Goal: Information Seeking & Learning: Learn about a topic

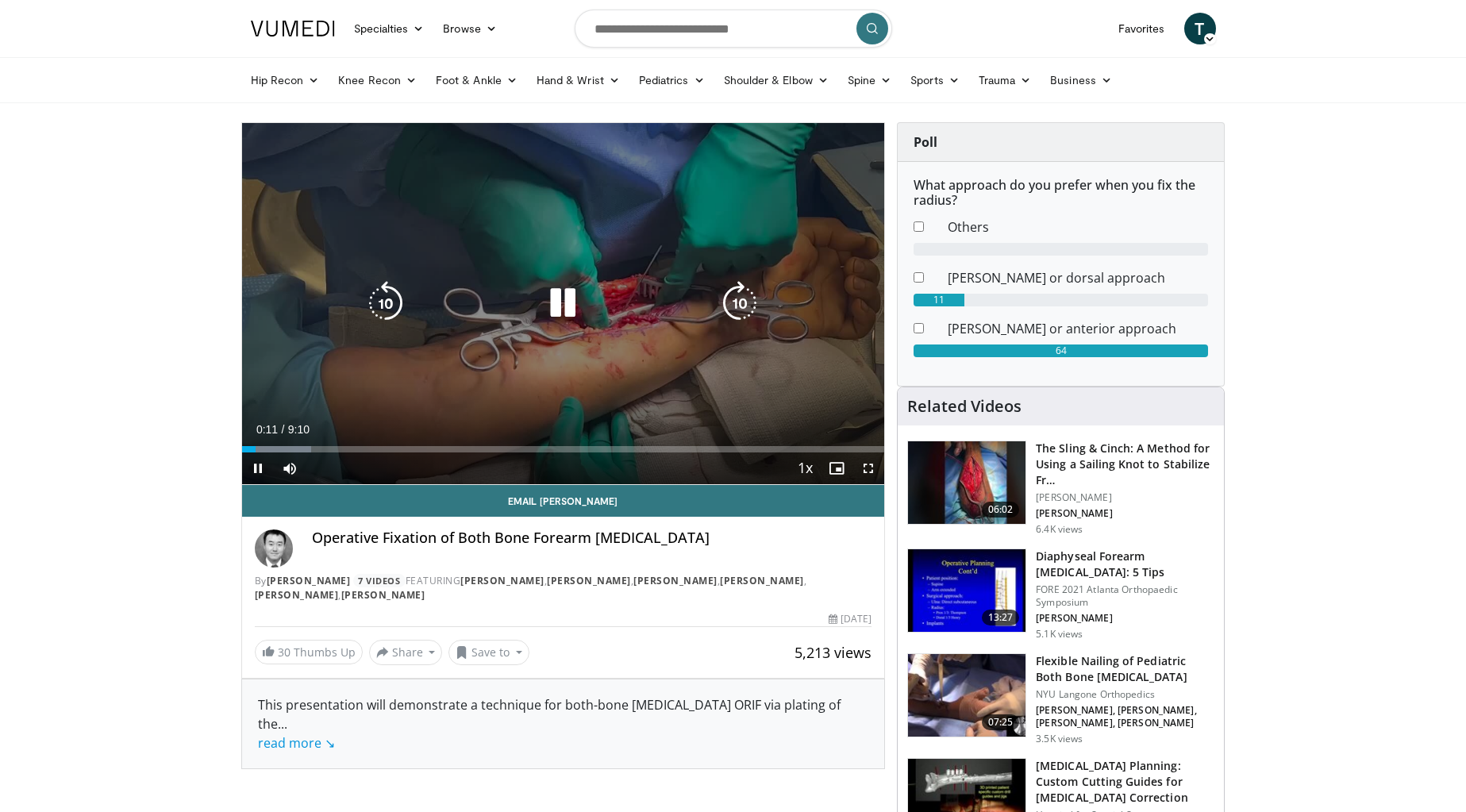
click at [751, 297] on icon "Video Player" at bounding box center [739, 303] width 44 height 44
click at [747, 302] on icon "Video Player" at bounding box center [739, 303] width 44 height 44
click at [748, 305] on icon "Video Player" at bounding box center [739, 303] width 44 height 44
click at [742, 303] on icon "Video Player" at bounding box center [739, 303] width 44 height 44
click at [741, 302] on icon "Video Player" at bounding box center [739, 303] width 44 height 44
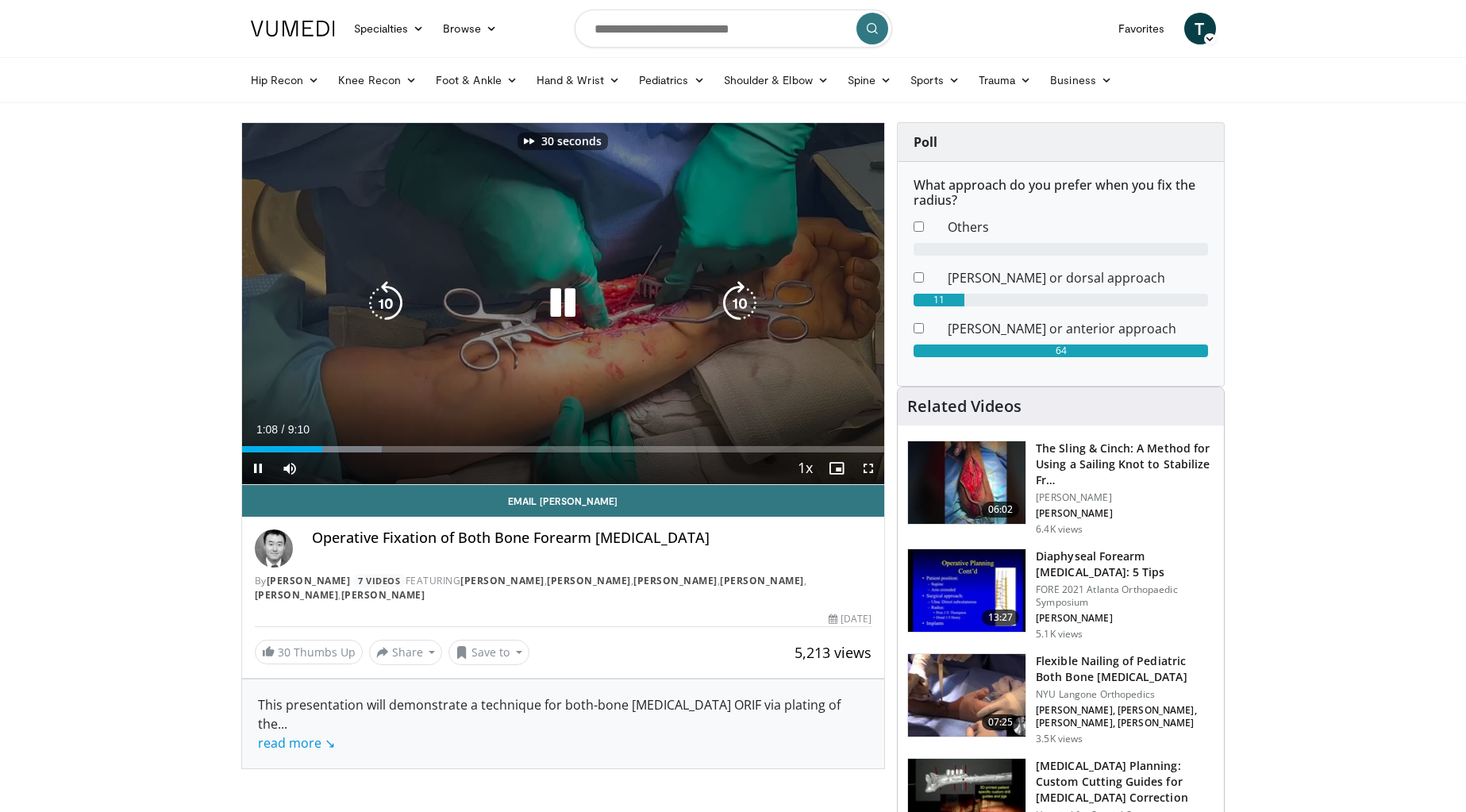
click at [741, 302] on icon "Video Player" at bounding box center [739, 303] width 44 height 44
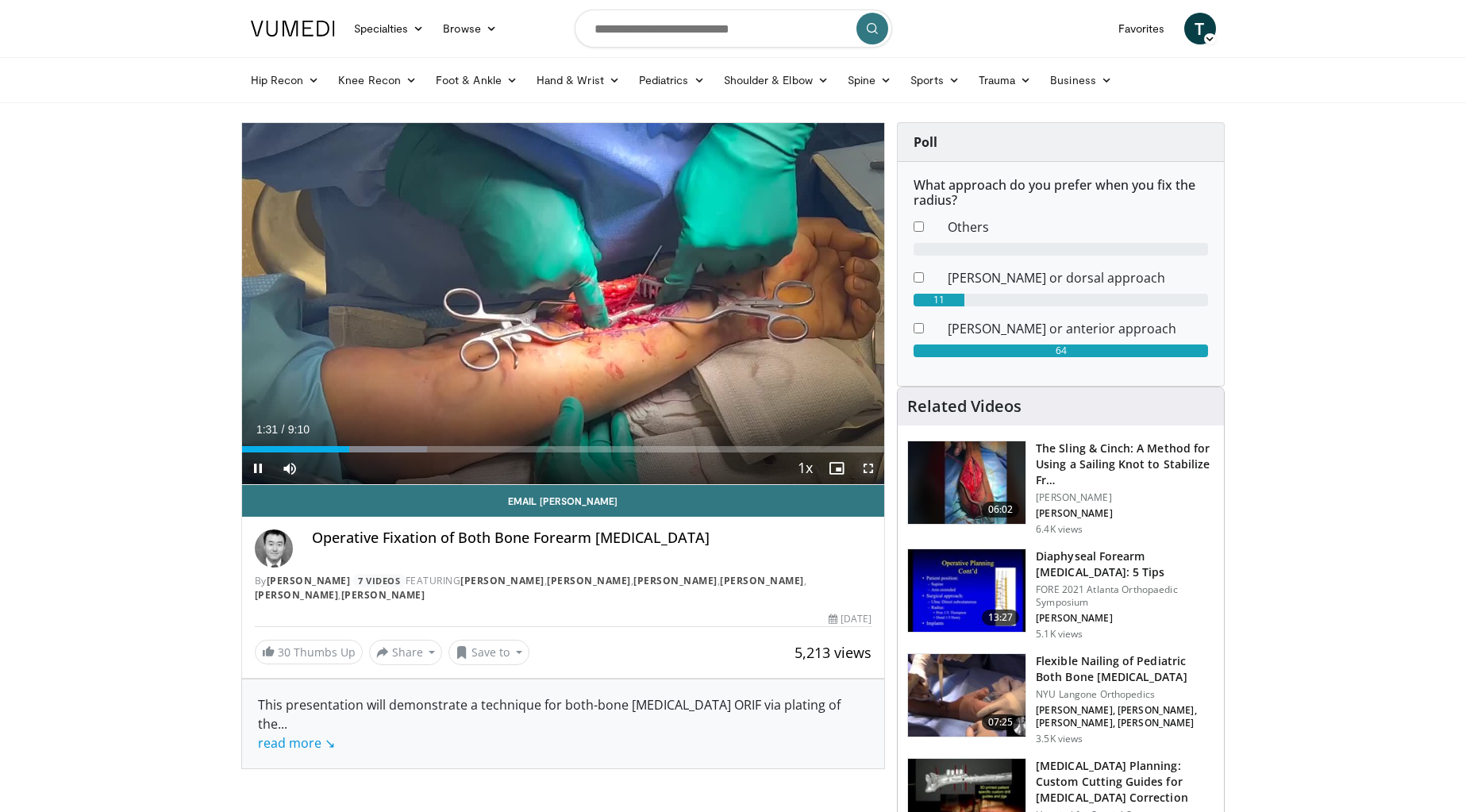
click at [865, 467] on span "Video Player" at bounding box center [868, 469] width 32 height 32
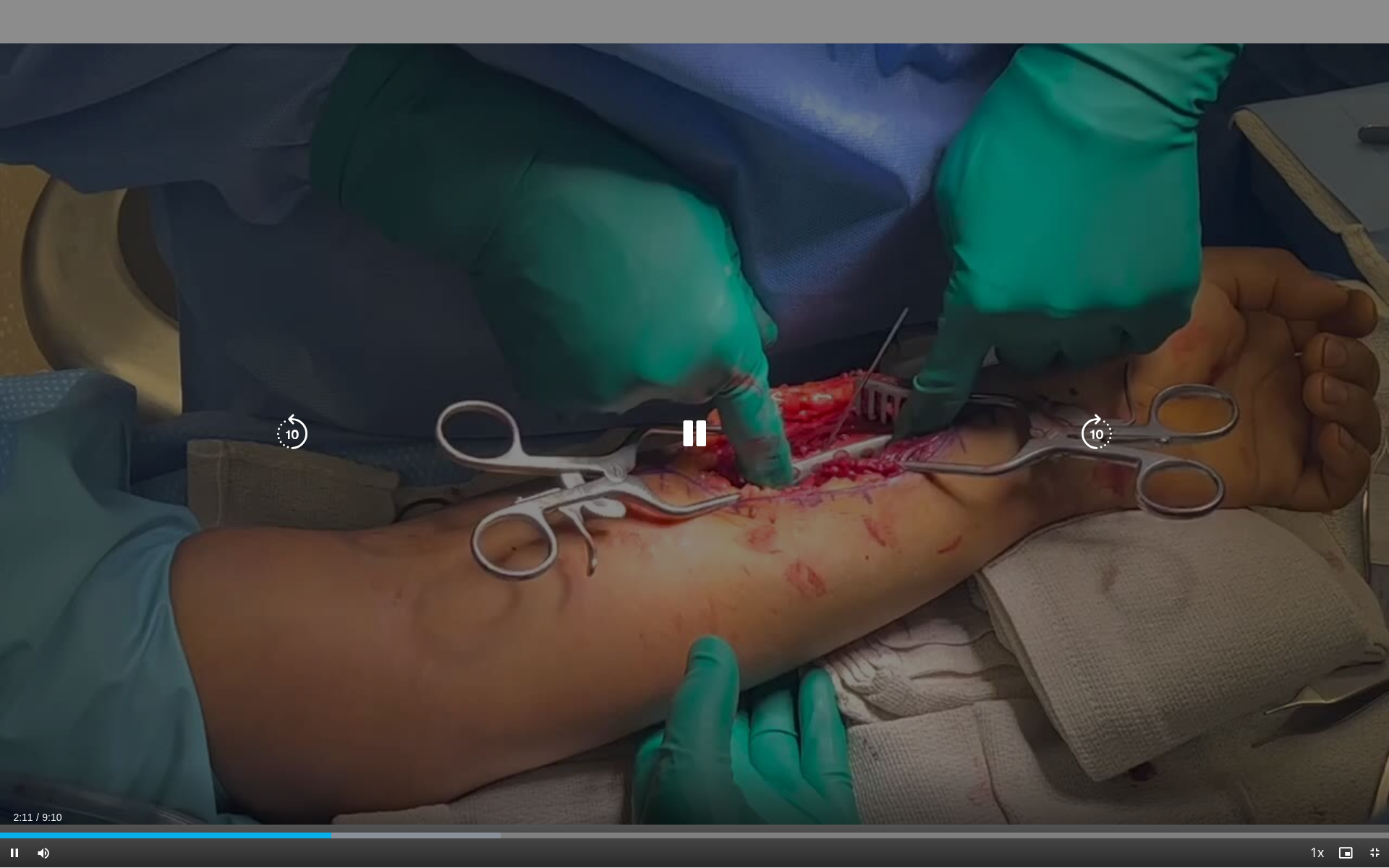
click at [1101, 438] on icon "Video Player" at bounding box center [1096, 433] width 40 height 40
click at [1100, 439] on icon "Video Player" at bounding box center [1096, 433] width 40 height 40
click at [1102, 442] on icon "Video Player" at bounding box center [1096, 433] width 40 height 40
click at [691, 439] on icon "Video Player" at bounding box center [694, 433] width 40 height 40
click at [697, 430] on icon "Video Player" at bounding box center [694, 433] width 40 height 40
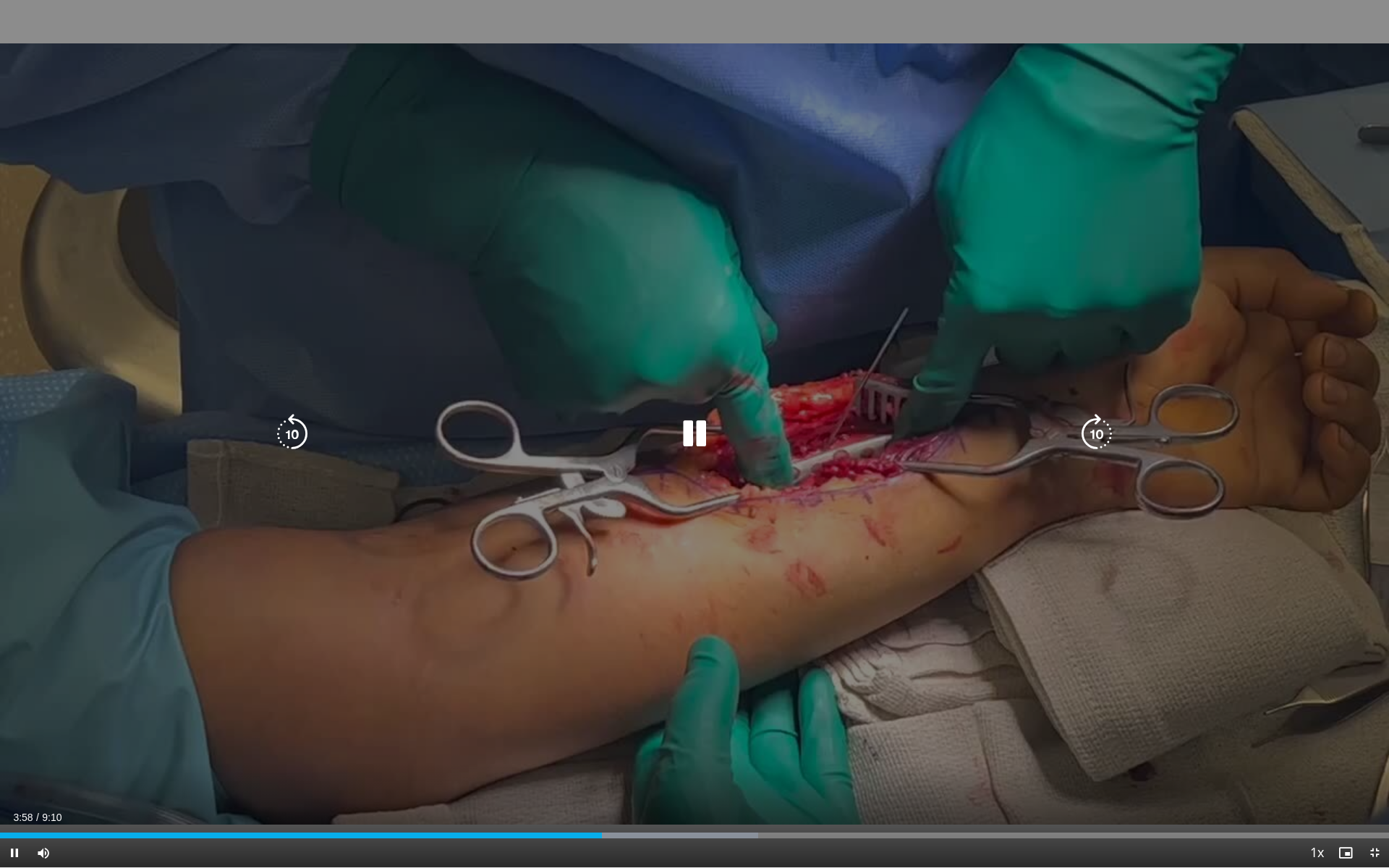
click at [691, 432] on icon "Video Player" at bounding box center [694, 433] width 40 height 40
click at [698, 437] on icon "Video Player" at bounding box center [694, 433] width 40 height 40
click at [291, 443] on icon "Video Player" at bounding box center [292, 433] width 40 height 40
click at [291, 442] on icon "Video Player" at bounding box center [292, 433] width 40 height 40
click at [696, 425] on icon "Video Player" at bounding box center [694, 433] width 40 height 40
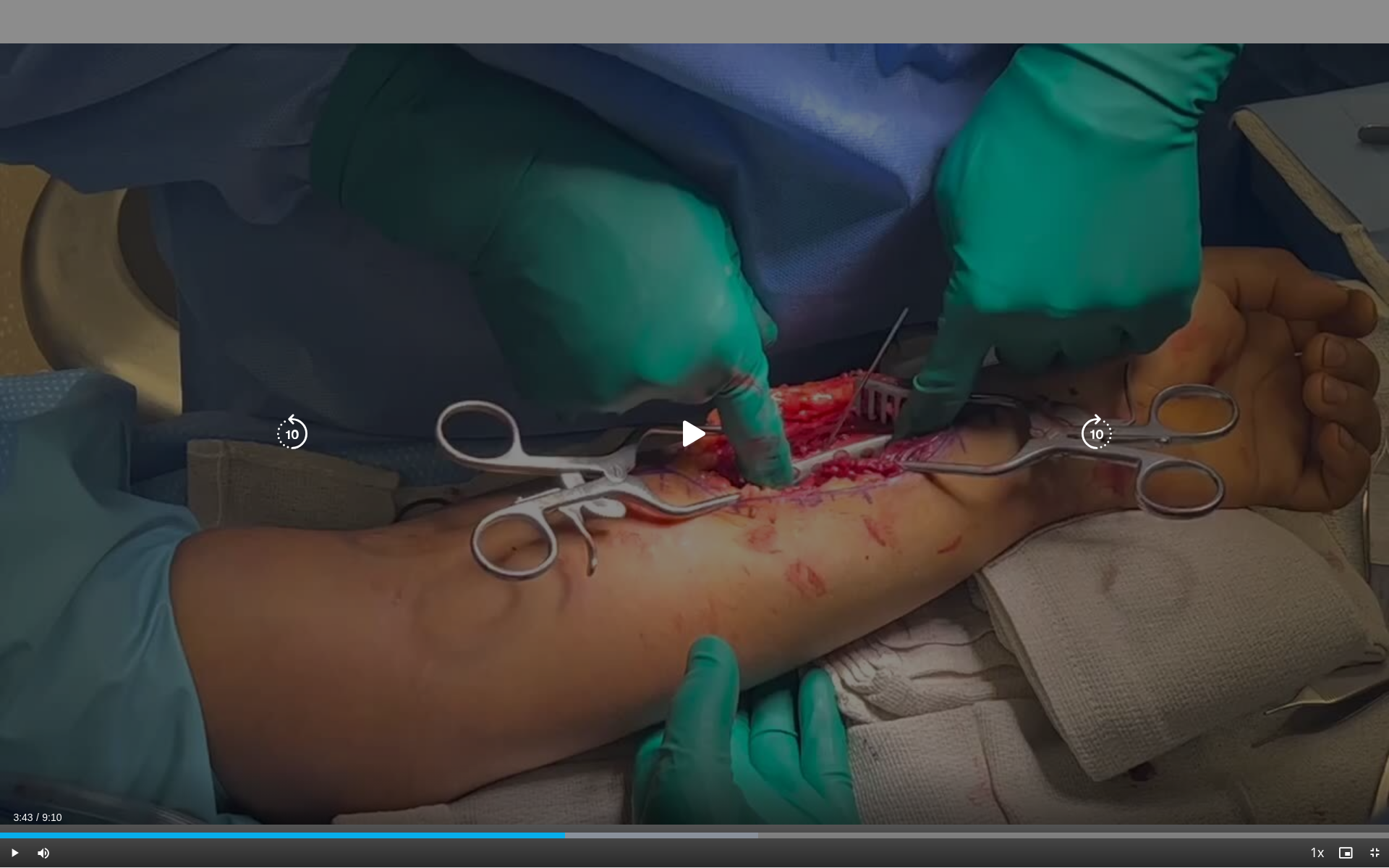
click at [287, 442] on icon "Video Player" at bounding box center [292, 433] width 40 height 40
click at [691, 436] on icon "Video Player" at bounding box center [694, 433] width 40 height 40
click at [1108, 431] on icon "Video Player" at bounding box center [1096, 433] width 40 height 40
click at [1102, 432] on icon "Video Player" at bounding box center [1096, 433] width 40 height 40
click at [1107, 437] on icon "Video Player" at bounding box center [1096, 433] width 40 height 40
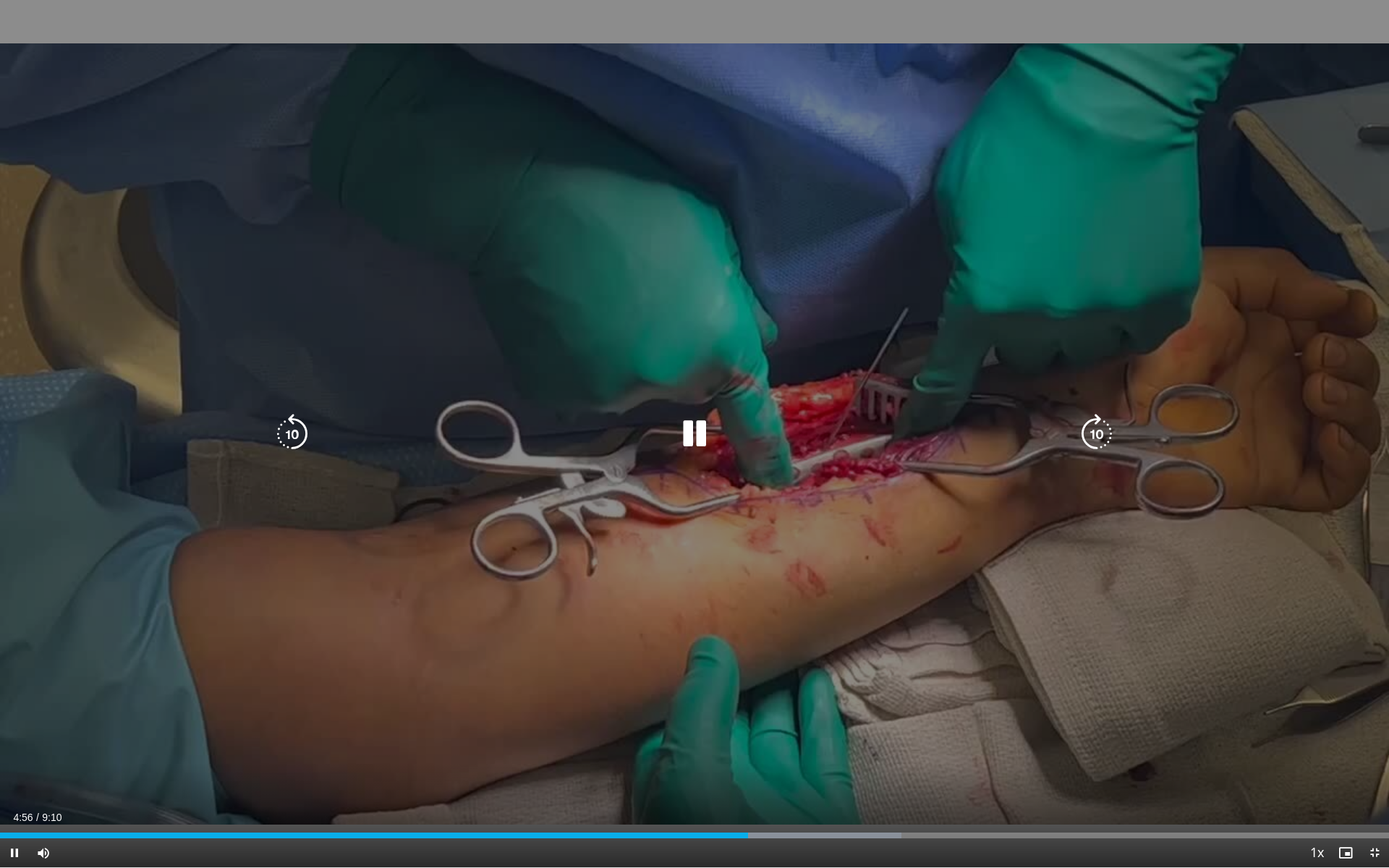
click at [700, 432] on icon "Video Player" at bounding box center [694, 433] width 40 height 40
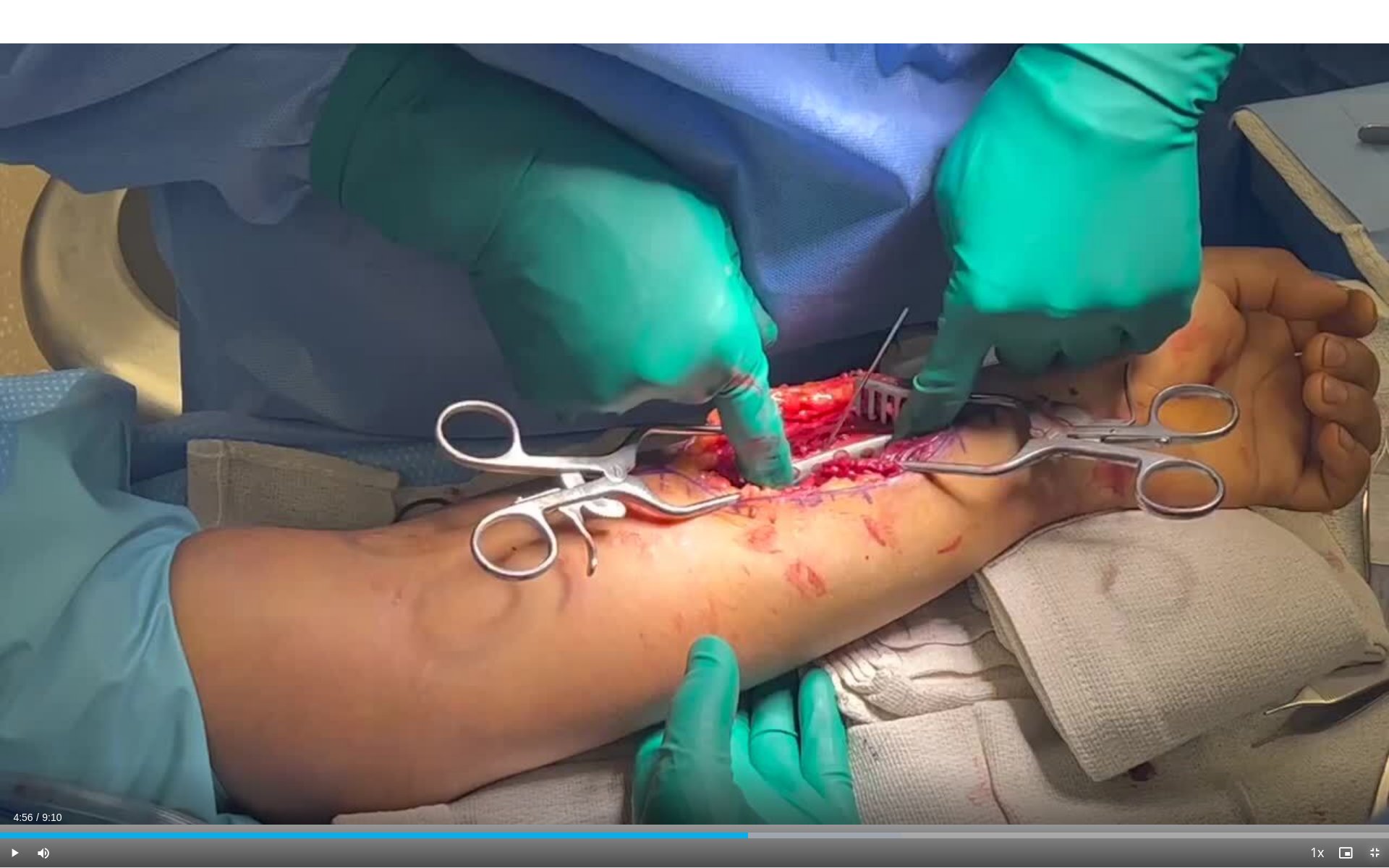
click at [1336, 739] on span "Video Player" at bounding box center [1375, 853] width 29 height 29
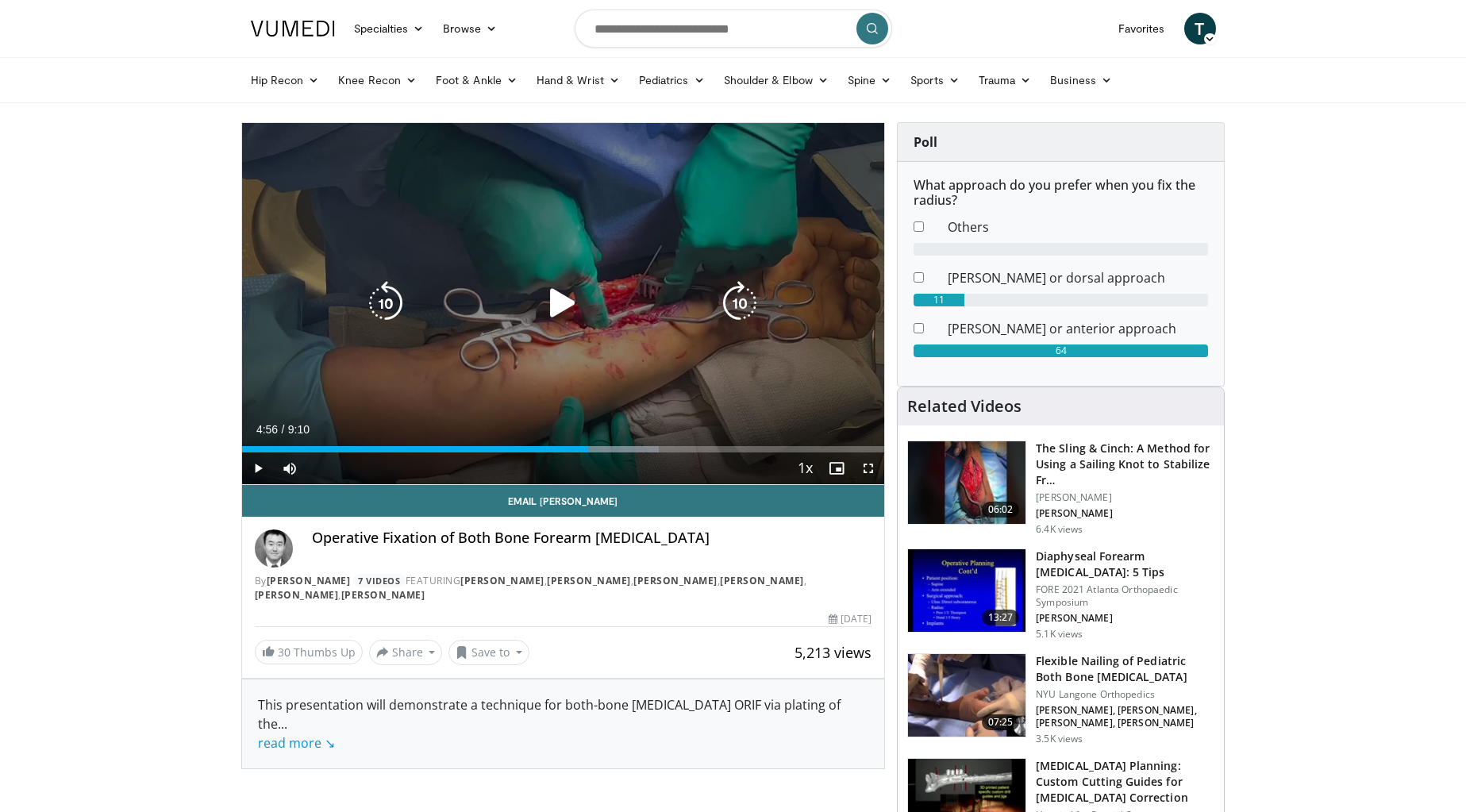
click at [558, 299] on icon "Video Player" at bounding box center [562, 303] width 44 height 44
drag, startPoint x: 867, startPoint y: 469, endPoint x: 869, endPoint y: 580, distance: 111.0
click at [867, 470] on span "Video Player" at bounding box center [868, 469] width 32 height 32
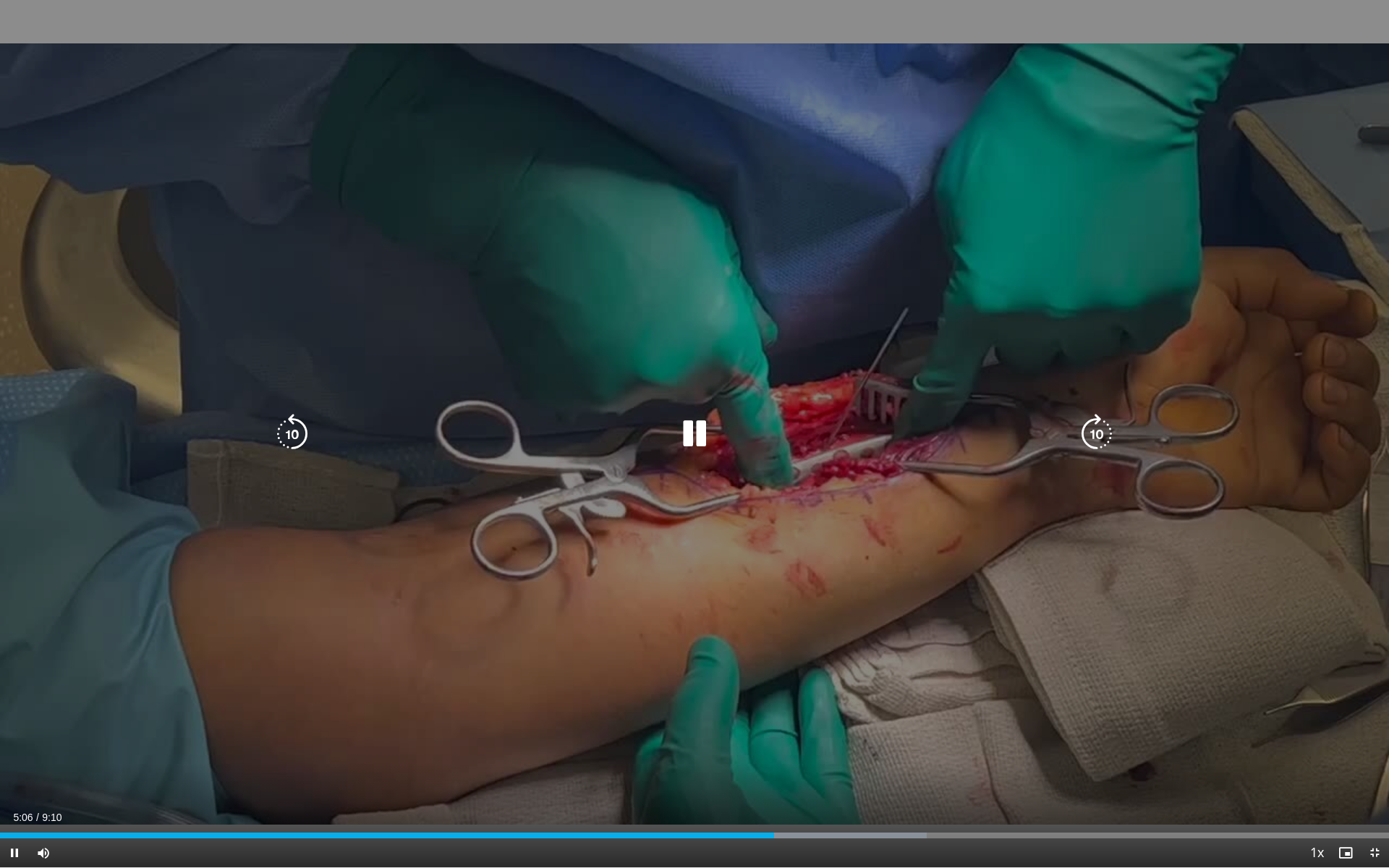
click at [1102, 437] on icon "Video Player" at bounding box center [1096, 433] width 40 height 40
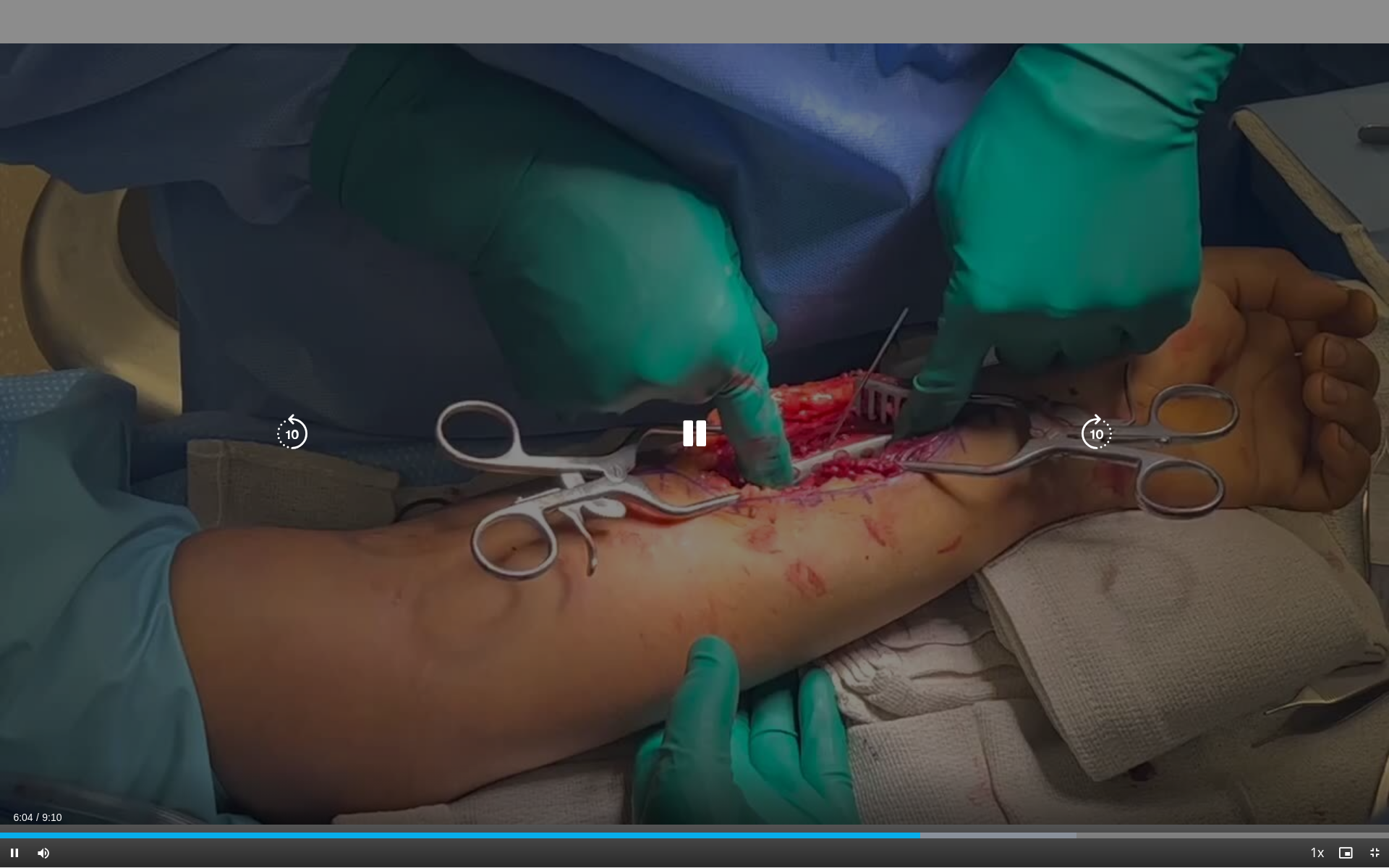
click at [293, 436] on icon "Video Player" at bounding box center [292, 433] width 40 height 40
click at [290, 437] on icon "Video Player" at bounding box center [292, 433] width 40 height 40
click at [294, 437] on icon "Video Player" at bounding box center [292, 433] width 40 height 40
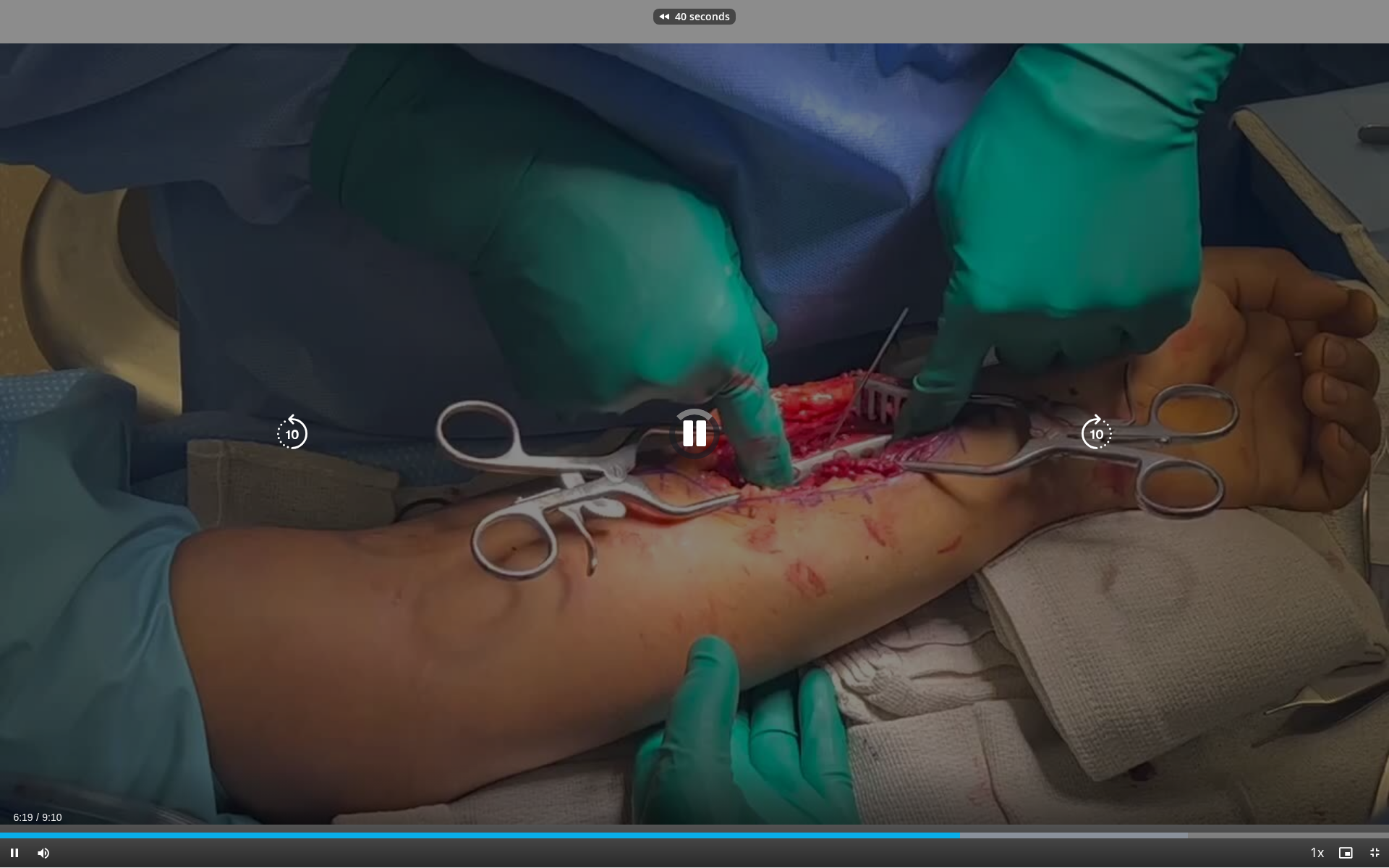
click at [294, 437] on icon "Video Player" at bounding box center [292, 433] width 40 height 40
click at [294, 437] on icon "Video Player" at bounding box center [292, 433] width 40 height 40
click at [1090, 431] on icon "Video Player" at bounding box center [1096, 433] width 40 height 40
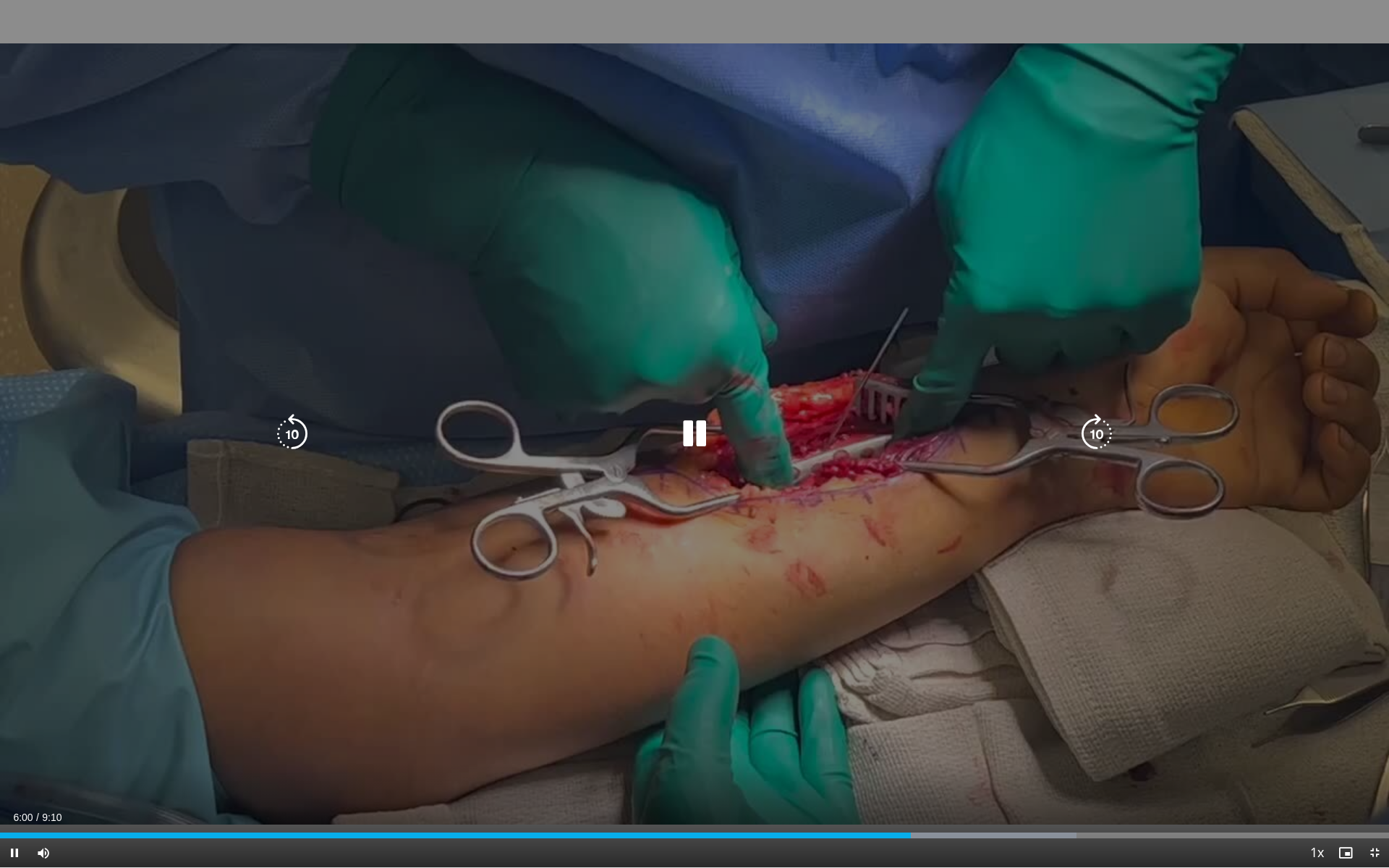
click at [1102, 440] on icon "Video Player" at bounding box center [1096, 433] width 40 height 40
click at [1098, 441] on icon "Video Player" at bounding box center [1096, 433] width 40 height 40
click at [1095, 442] on icon "Video Player" at bounding box center [1096, 433] width 40 height 40
click at [1095, 439] on icon "Video Player" at bounding box center [1096, 433] width 40 height 40
click at [293, 427] on icon "Video Player" at bounding box center [292, 433] width 40 height 40
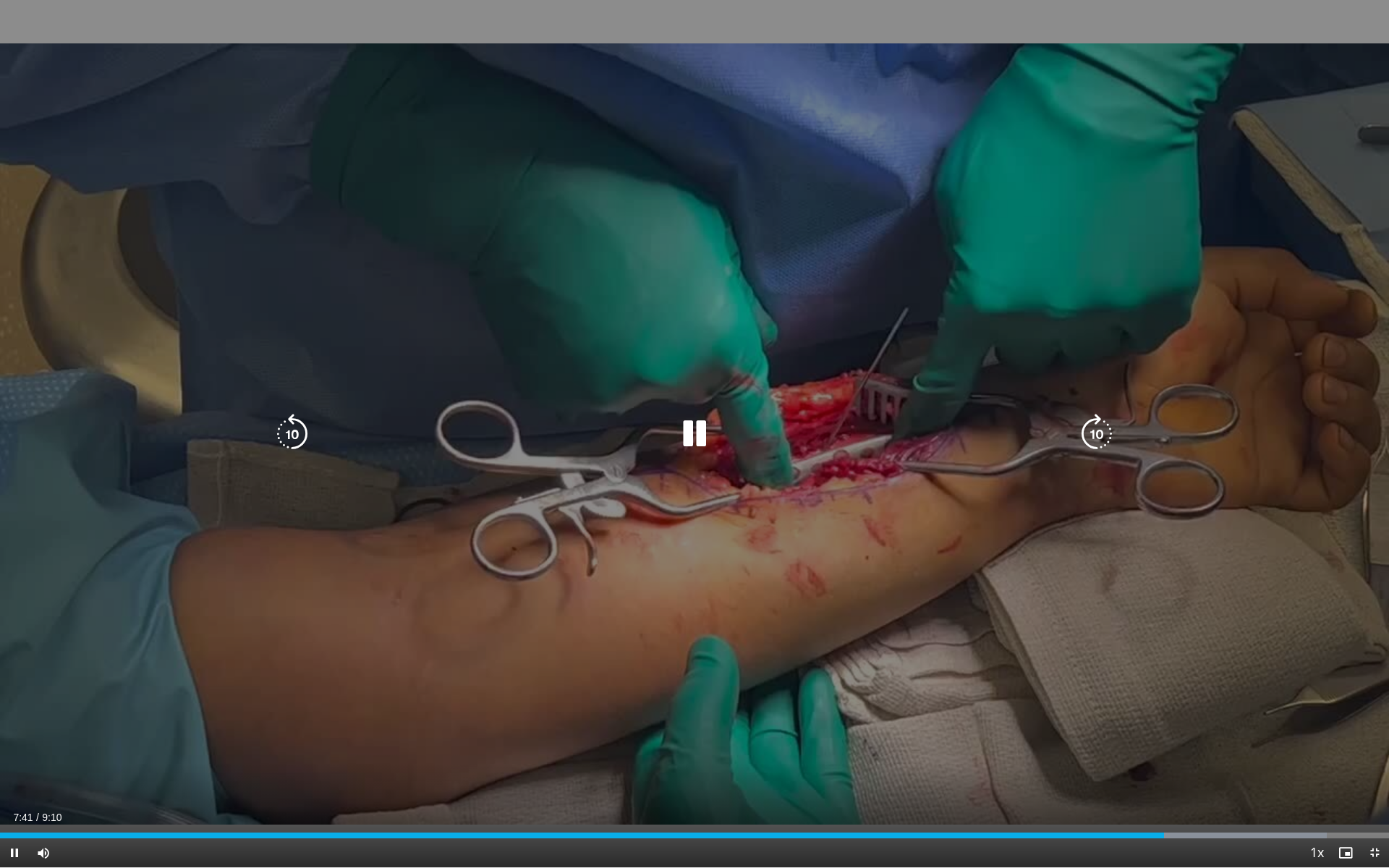
click at [289, 445] on icon "Video Player" at bounding box center [292, 433] width 40 height 40
click at [289, 446] on icon "Video Player" at bounding box center [292, 433] width 40 height 40
click at [1101, 430] on icon "Video Player" at bounding box center [1096, 433] width 40 height 40
click at [1101, 431] on icon "Video Player" at bounding box center [1096, 433] width 40 height 40
click at [1100, 432] on icon "Video Player" at bounding box center [1096, 433] width 40 height 40
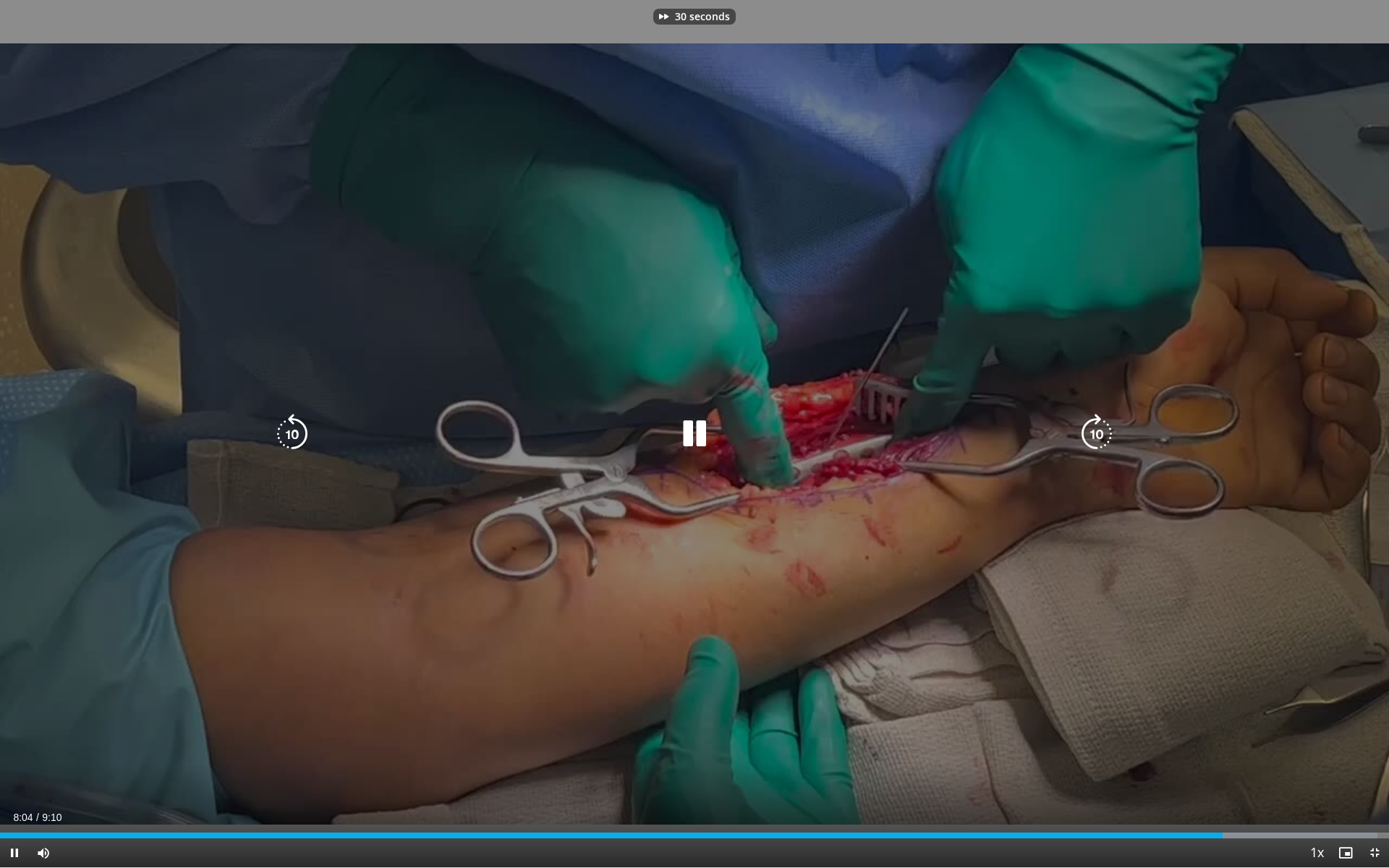
click at [298, 431] on icon "Video Player" at bounding box center [292, 433] width 40 height 40
click at [1096, 431] on icon "Video Player" at bounding box center [1096, 433] width 40 height 40
click at [296, 437] on icon "Video Player" at bounding box center [292, 433] width 40 height 40
click at [1093, 435] on icon "Video Player" at bounding box center [1096, 433] width 40 height 40
click at [1093, 442] on icon "Video Player" at bounding box center [1096, 433] width 40 height 40
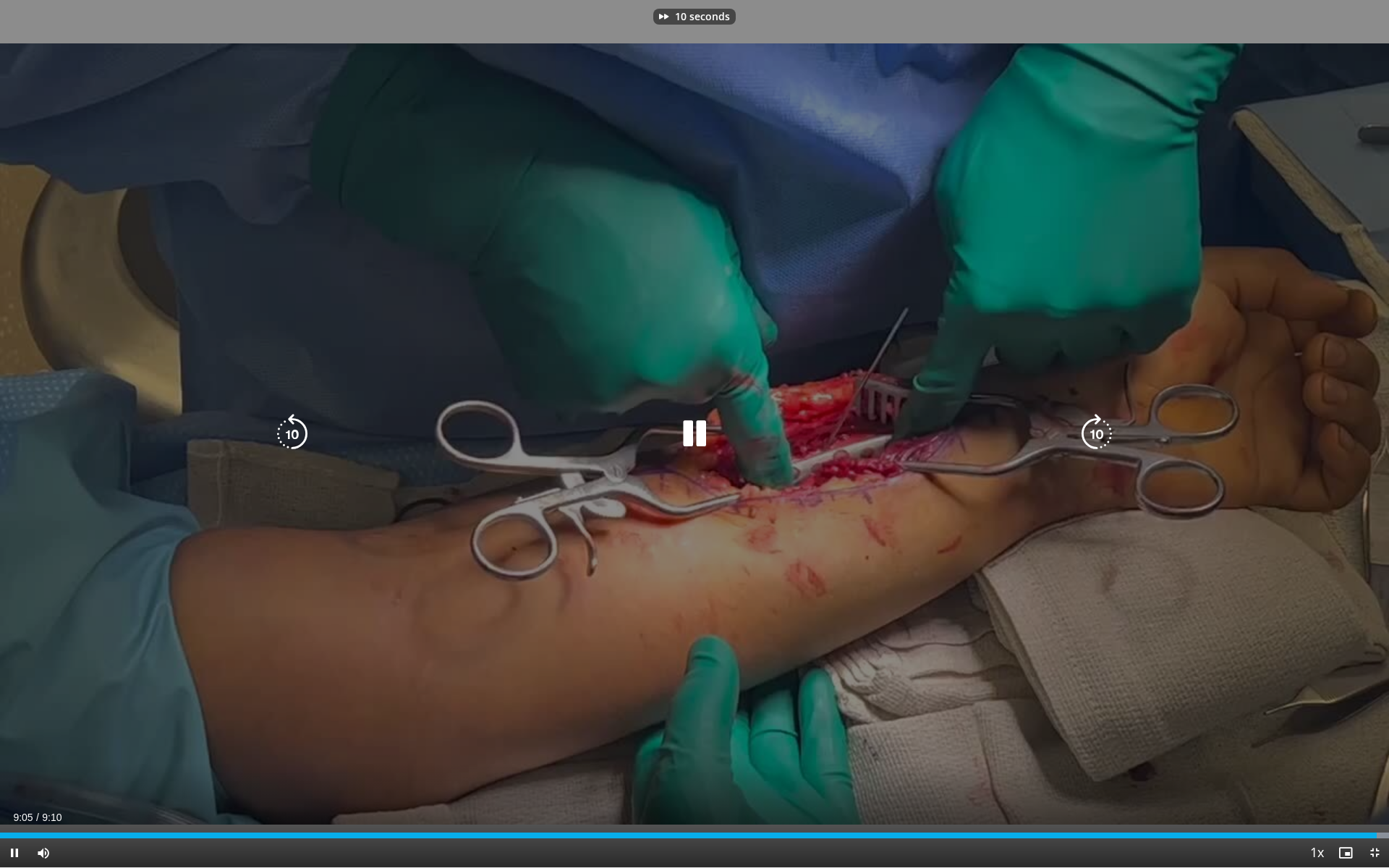
click at [1098, 437] on icon "Video Player" at bounding box center [1096, 433] width 40 height 40
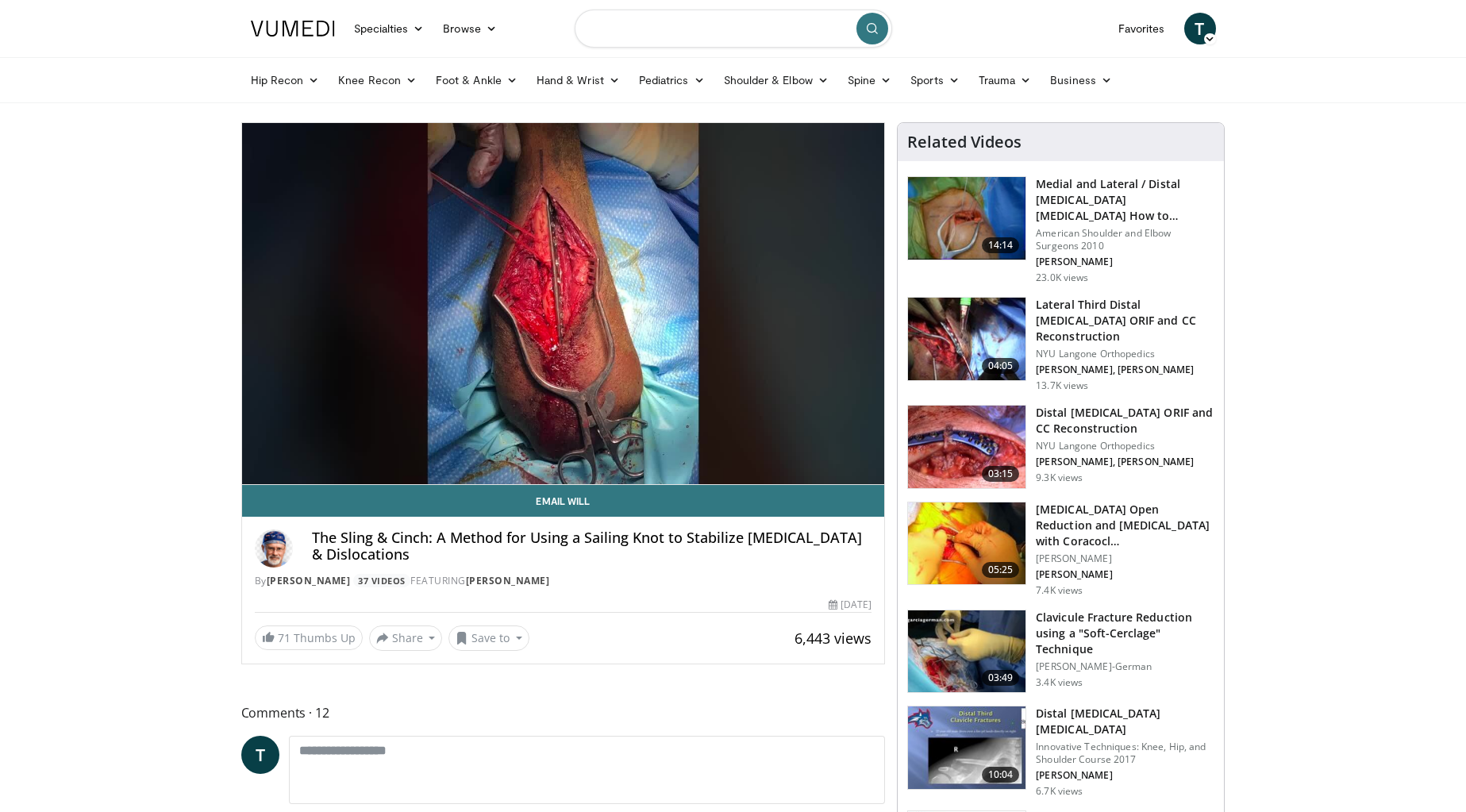
click at [688, 22] on input "Search topics, interventions" at bounding box center [733, 28] width 317 height 38
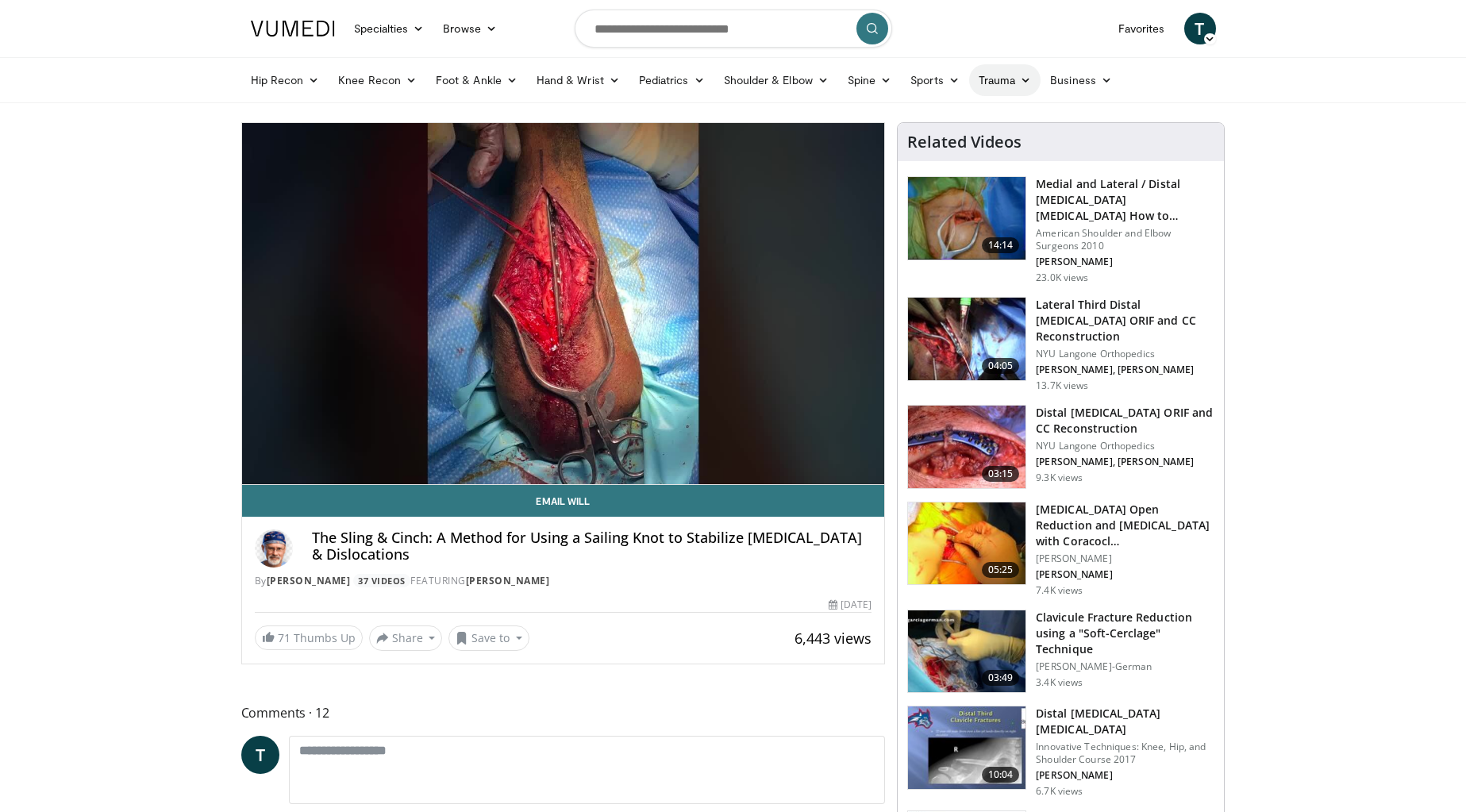
click at [998, 79] on link "Trauma" at bounding box center [1005, 80] width 72 height 32
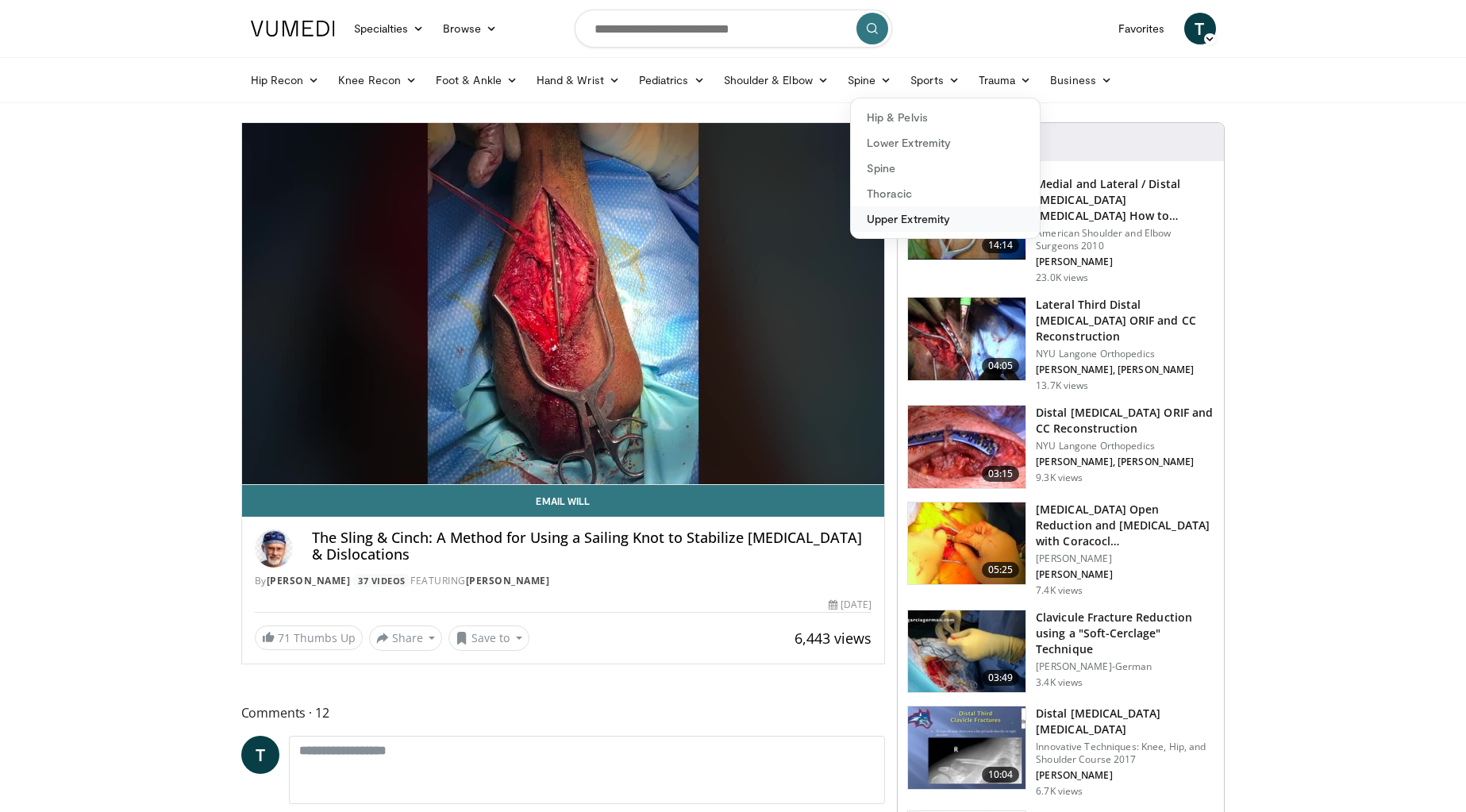
click at [916, 222] on link "Upper Extremity" at bounding box center [945, 218] width 189 height 25
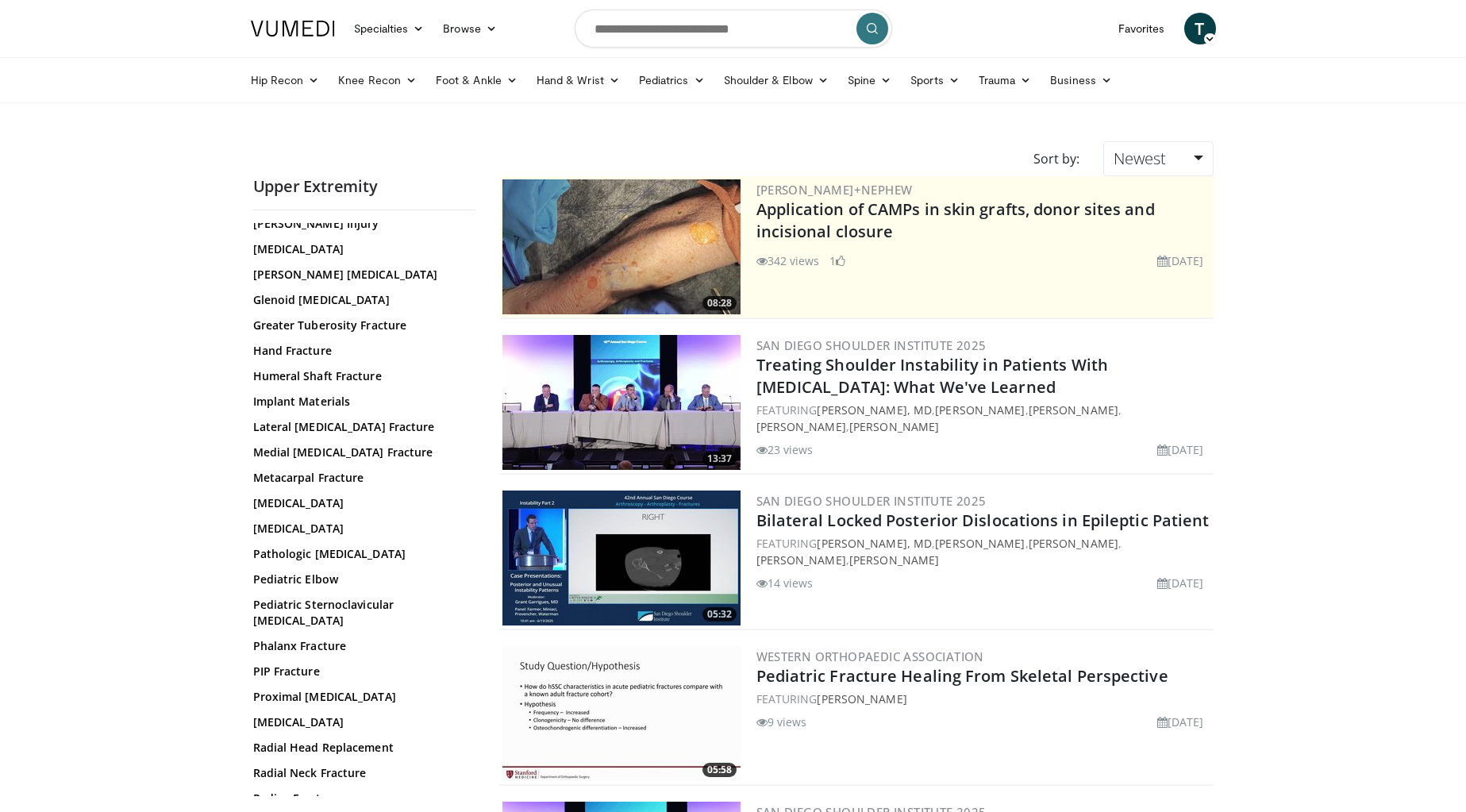
scroll to position [292, 0]
click at [310, 246] on link "Forearm Fracture" at bounding box center [360, 251] width 215 height 16
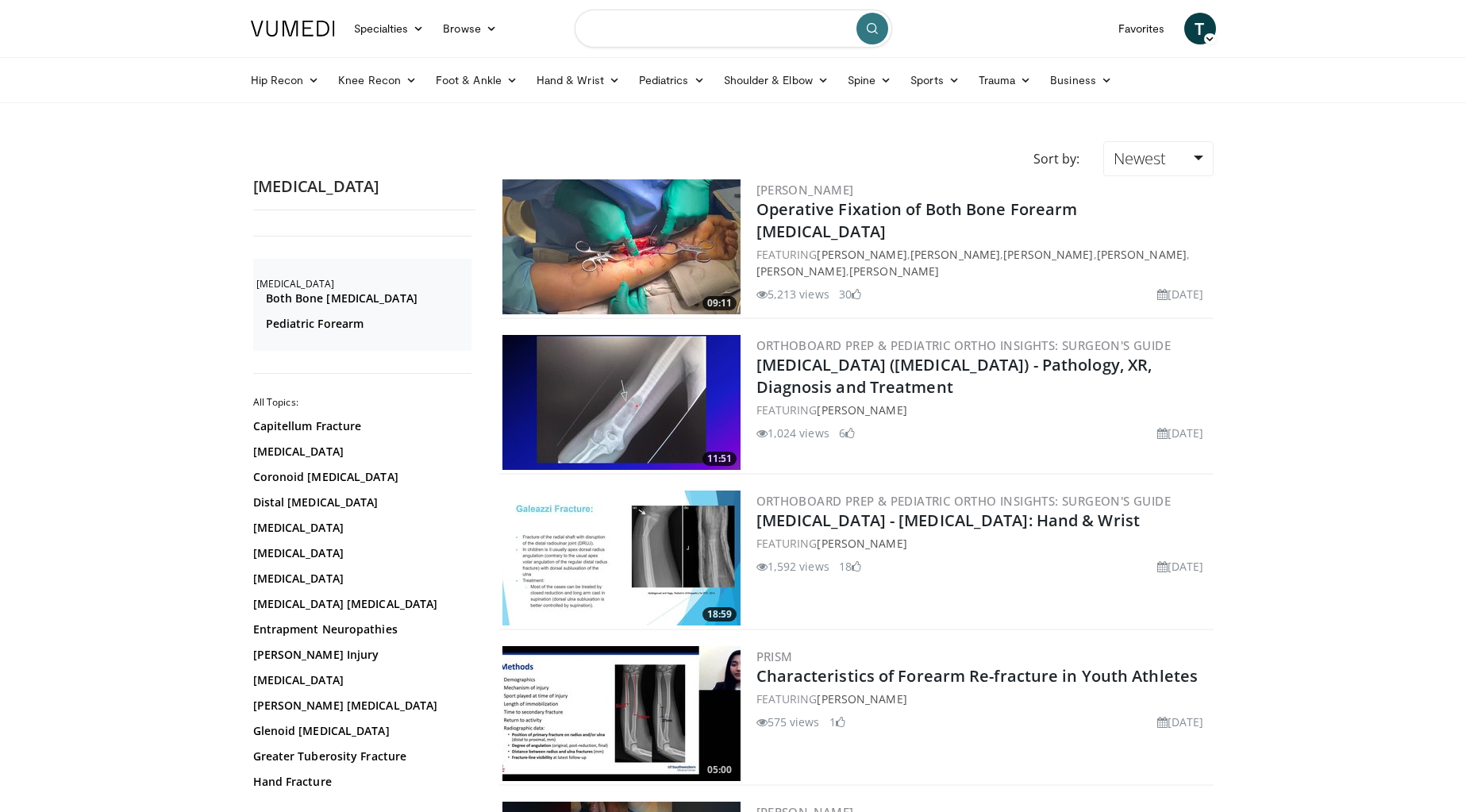
click at [722, 36] on input "Search topics, interventions" at bounding box center [733, 28] width 317 height 38
type input "*********"
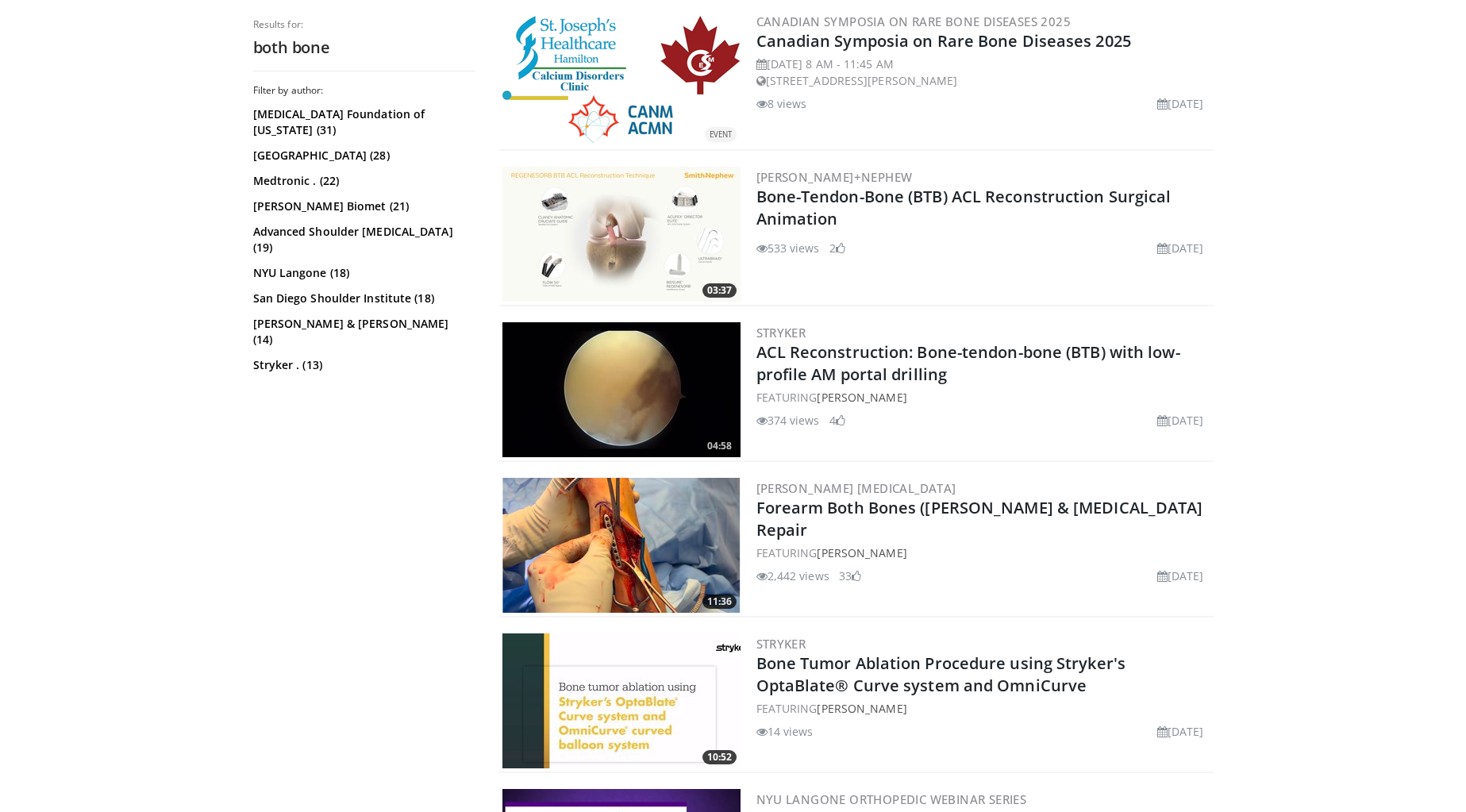
scroll to position [793, 0]
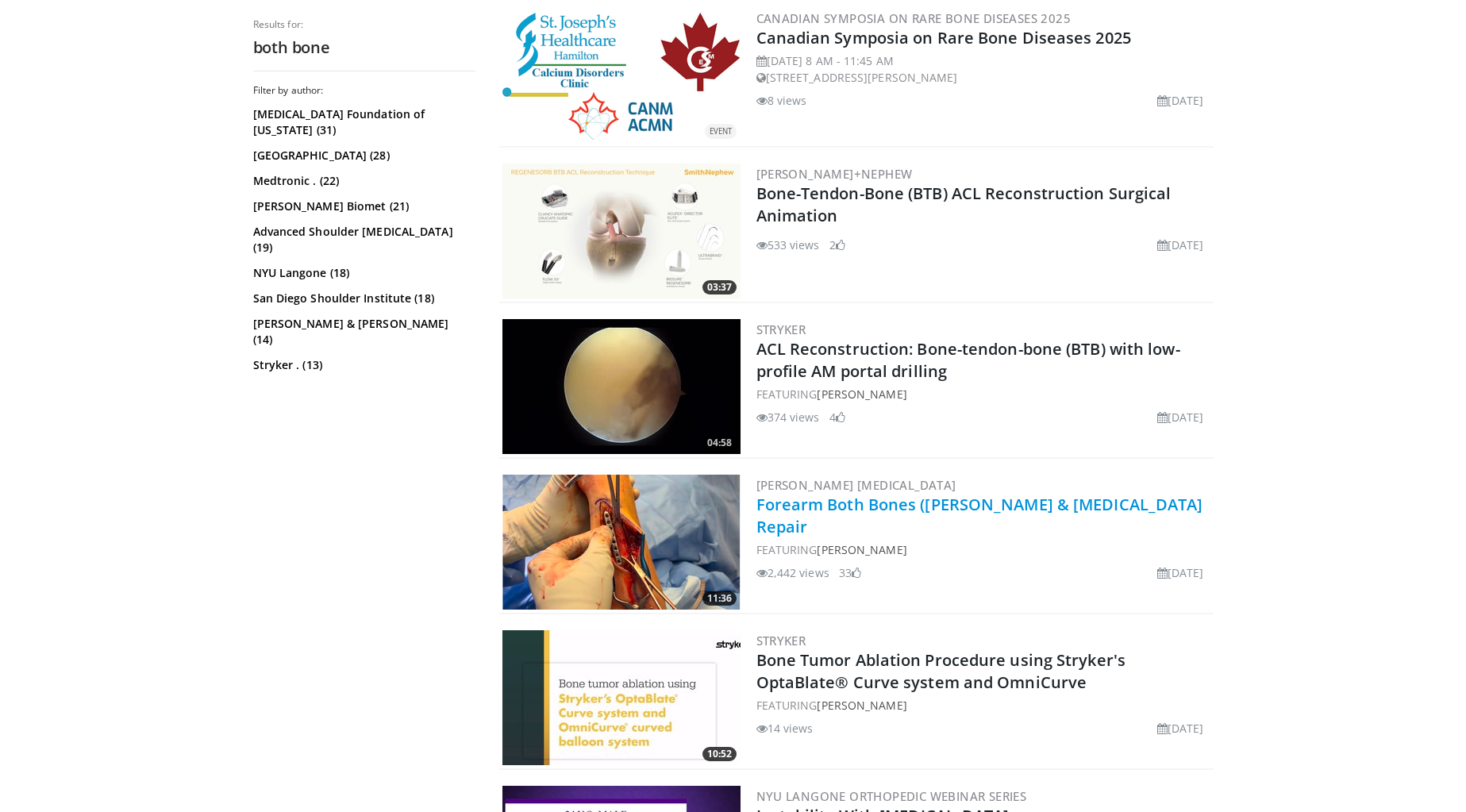
click at [964, 506] on link "Forearm Both Bones ([PERSON_NAME] & [MEDICAL_DATA] Repair" at bounding box center [980, 516] width 447 height 43
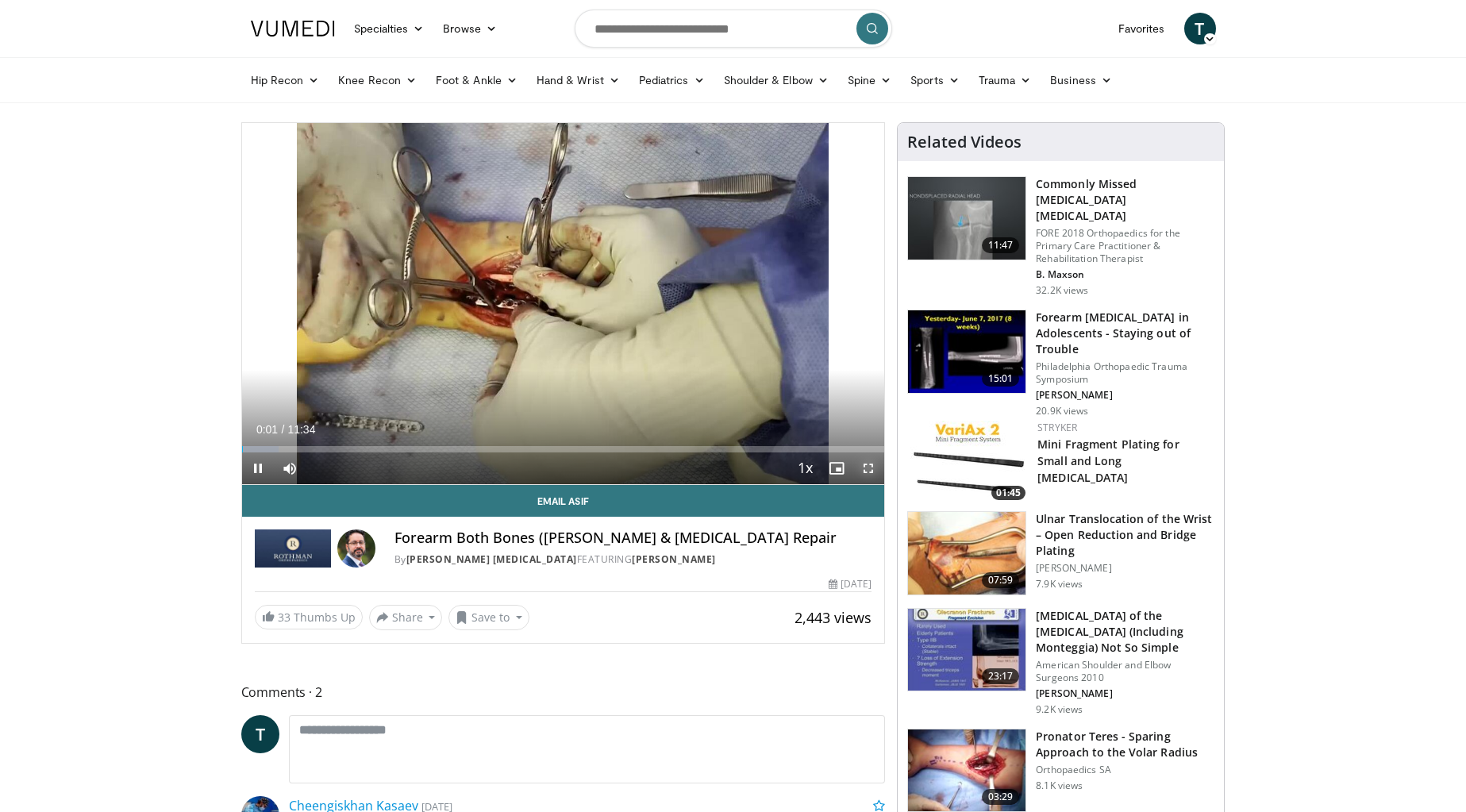
click at [868, 463] on span "Video Player" at bounding box center [868, 469] width 32 height 32
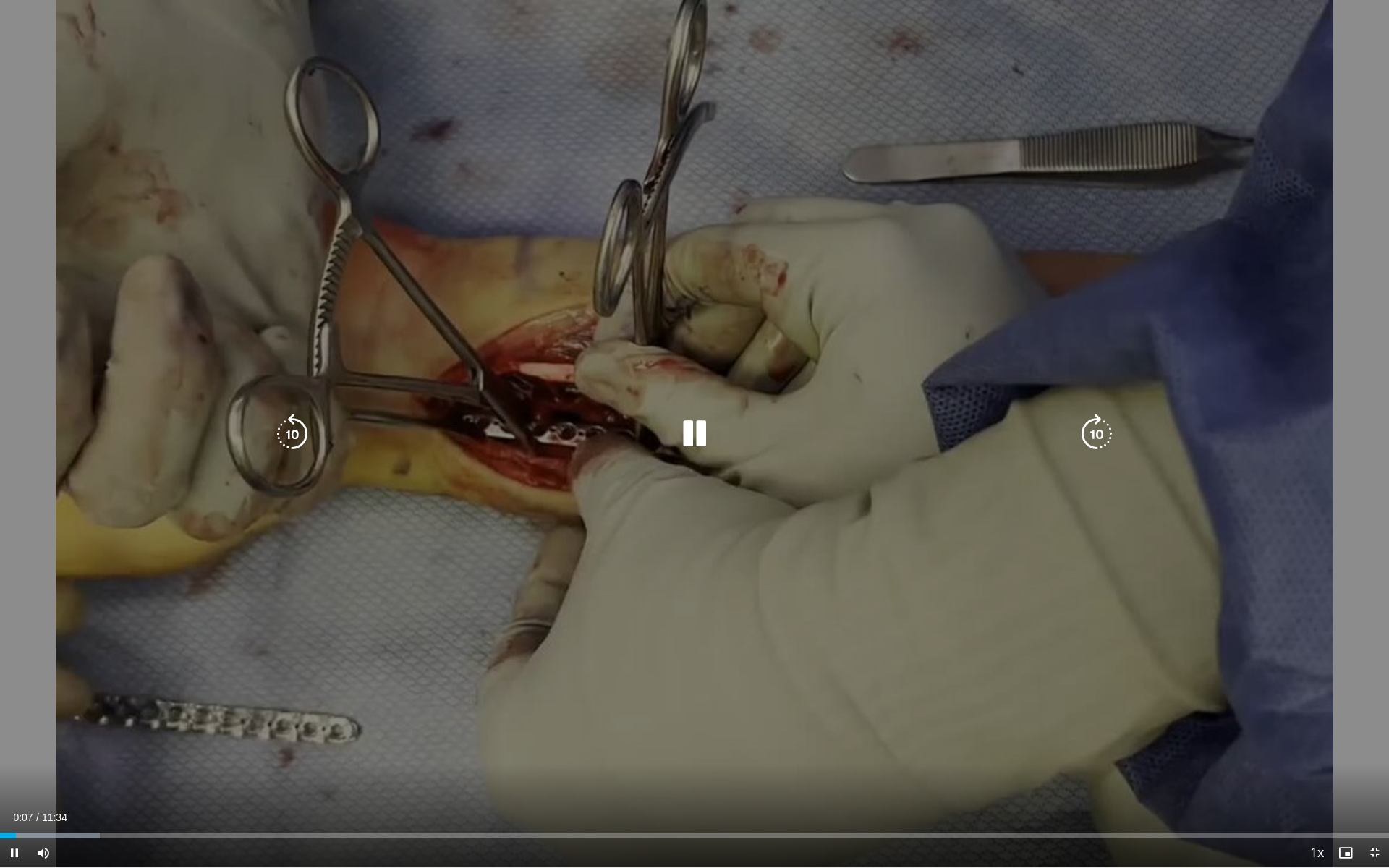
drag, startPoint x: 1092, startPoint y: 436, endPoint x: 1094, endPoint y: 427, distance: 9.2
click at [1094, 427] on icon "Video Player" at bounding box center [1096, 433] width 40 height 40
click at [691, 442] on icon "Video Player" at bounding box center [694, 433] width 40 height 40
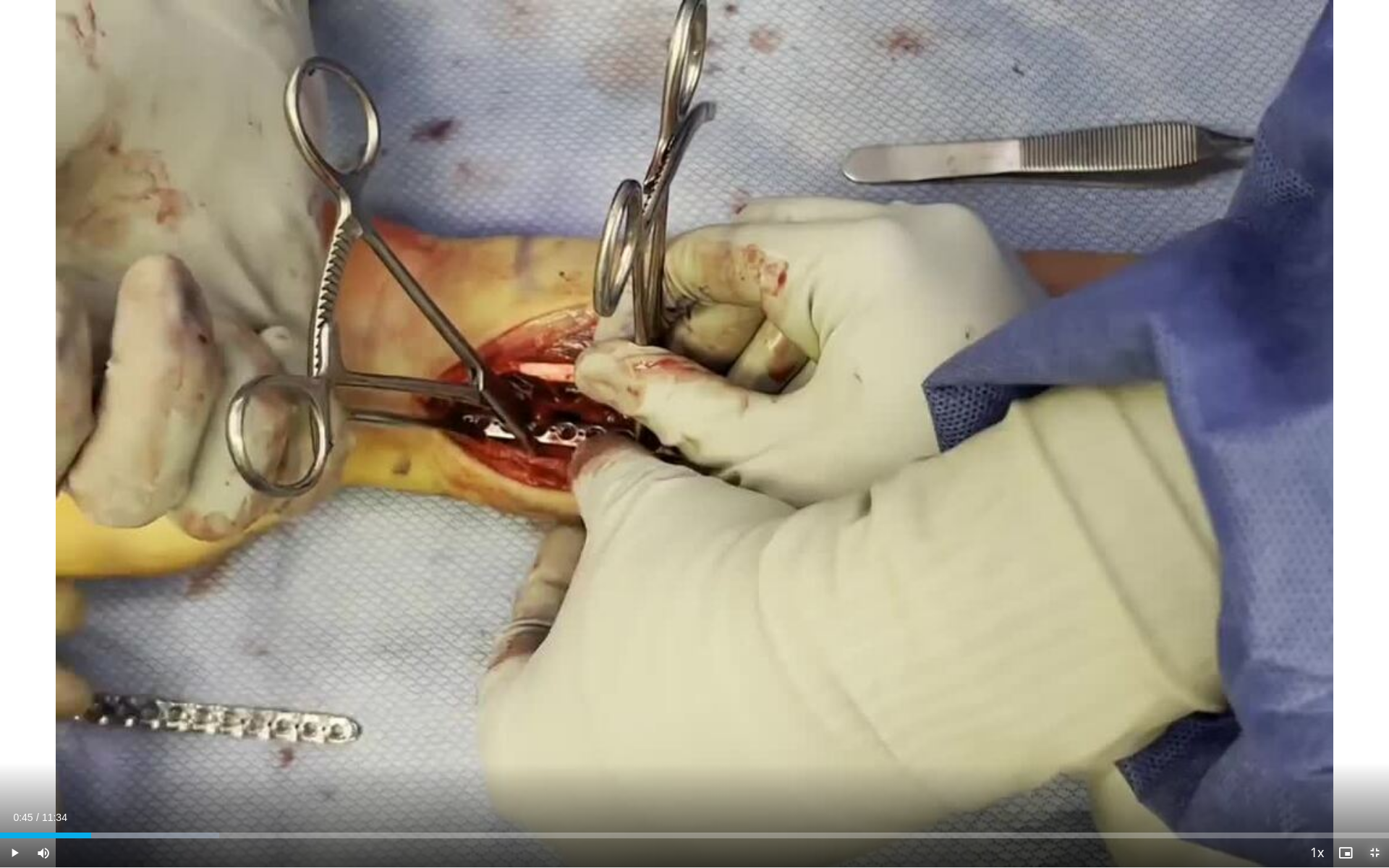
click at [1336, 739] on span "Video Player" at bounding box center [1375, 853] width 29 height 29
